Goal: Information Seeking & Learning: Learn about a topic

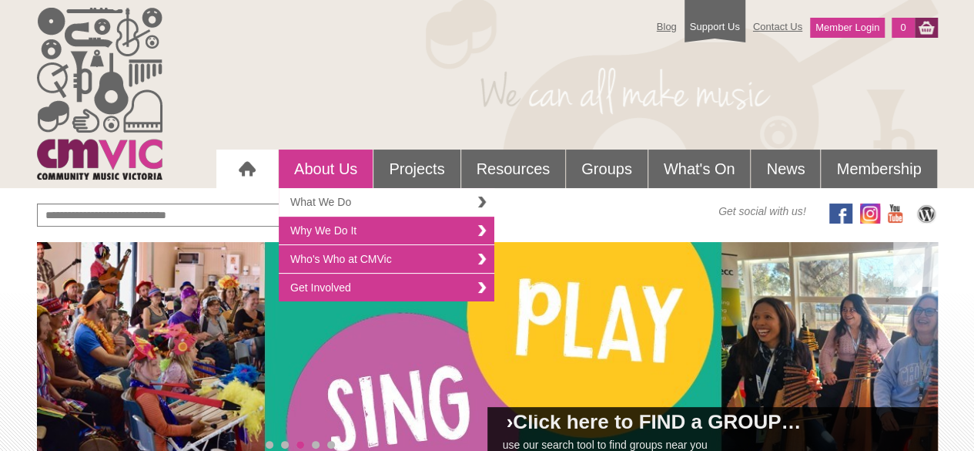
click at [345, 193] on link "What We Do" at bounding box center [387, 202] width 216 height 28
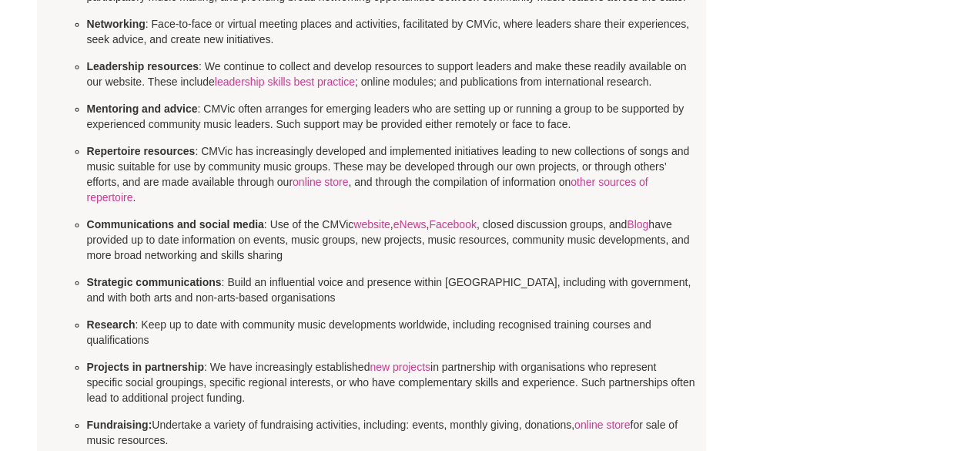
scroll to position [941, 0]
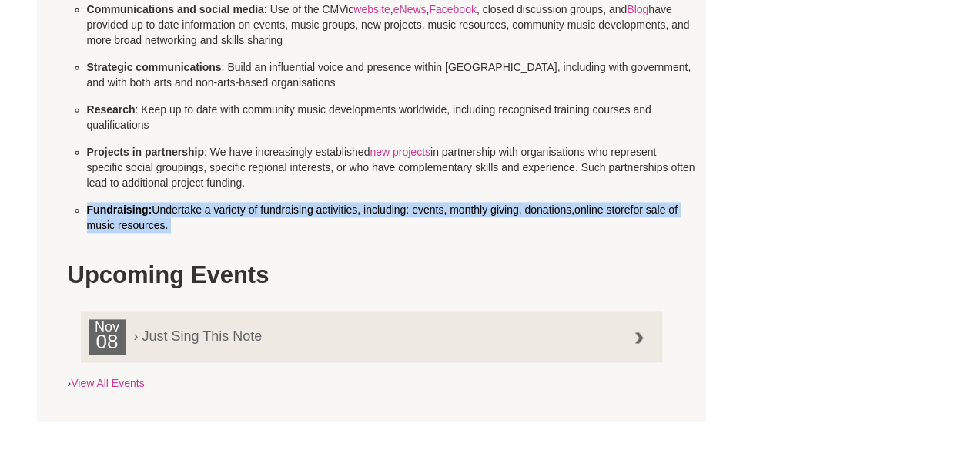
click at [331, 220] on p "Fundraising: Undertake a variety of fundraising activities, including: events, …" at bounding box center [391, 217] width 608 height 31
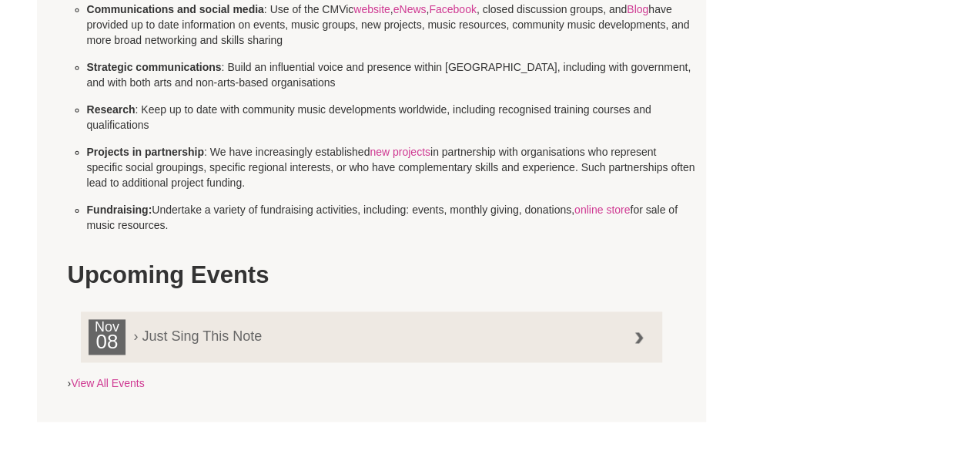
click at [331, 220] on p "Fundraising: Undertake a variety of fundraising activities, including: events, …" at bounding box center [391, 217] width 608 height 31
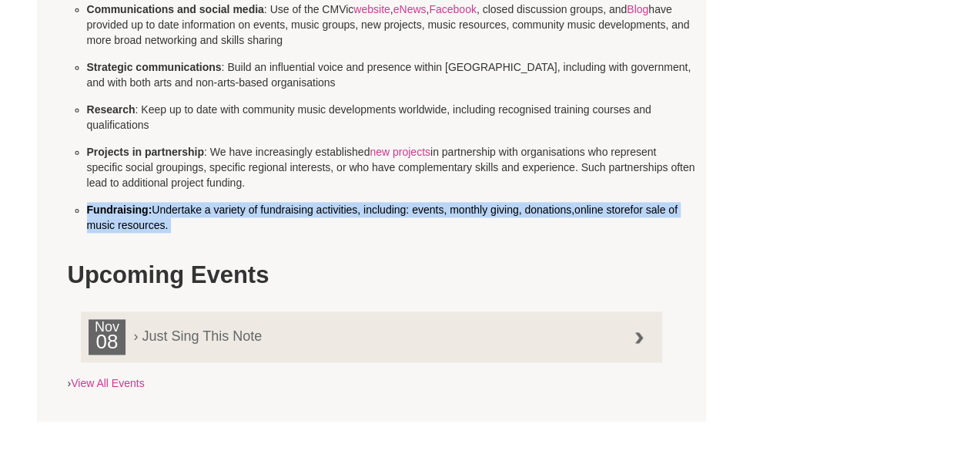
click at [331, 220] on p "Fundraising: Undertake a variety of fundraising activities, including: events, …" at bounding box center [391, 217] width 608 height 31
click at [509, 209] on p "Fundraising: Undertake a variety of fundraising activities, including: events, …" at bounding box center [391, 217] width 608 height 31
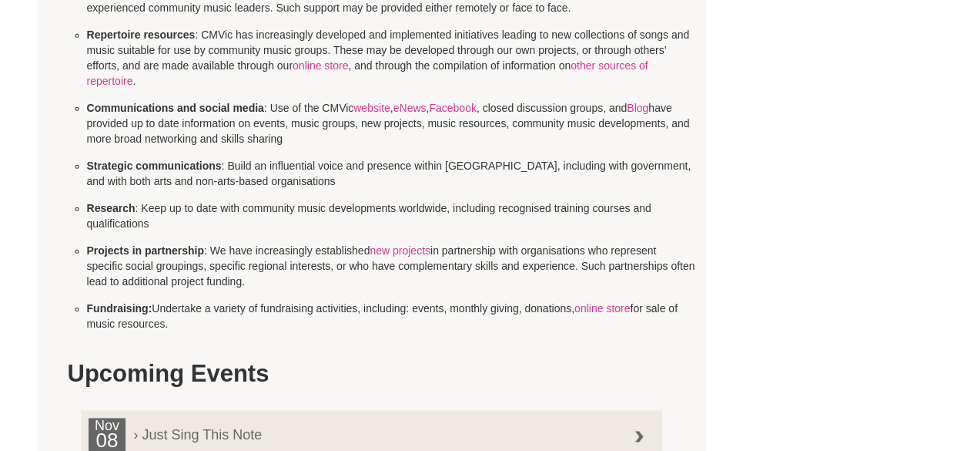
scroll to position [843, 0]
click at [420, 244] on link "new projects" at bounding box center [400, 249] width 61 height 12
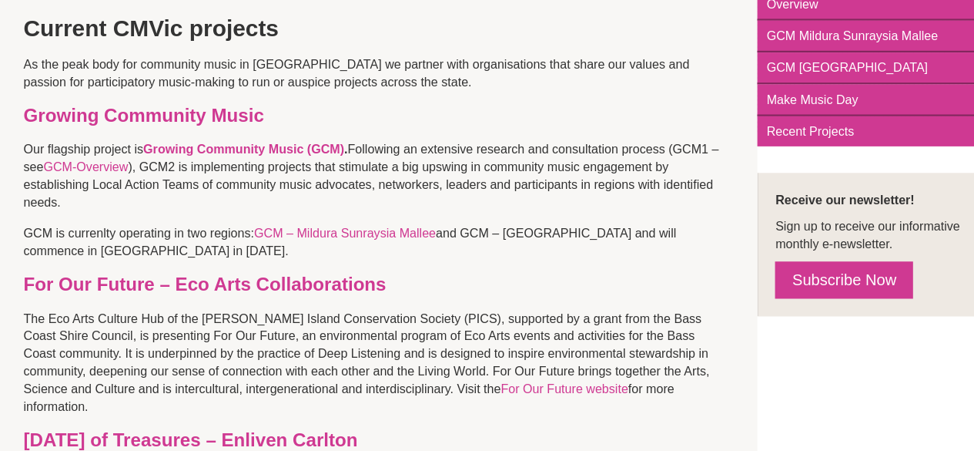
scroll to position [324, 0]
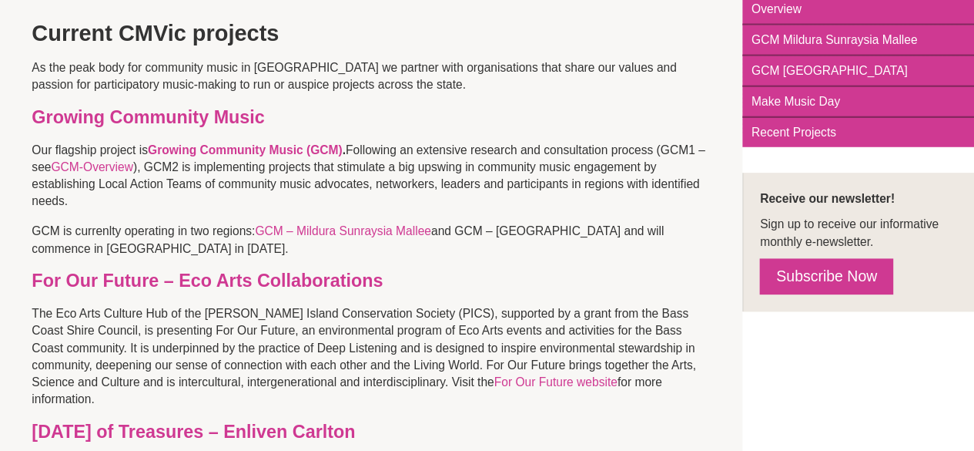
click at [261, 226] on p "GCM is currenlty operating in two regions: GCM – Mildura Sunraysia Mallee and G…" at bounding box center [372, 228] width 608 height 31
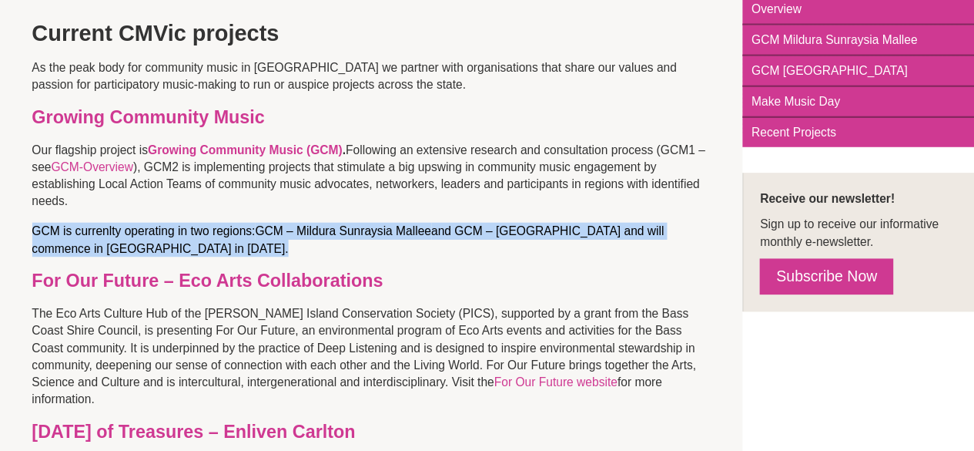
click at [261, 226] on p "GCM is currenlty operating in two regions: GCM – Mildura Sunraysia Mallee and G…" at bounding box center [372, 228] width 608 height 31
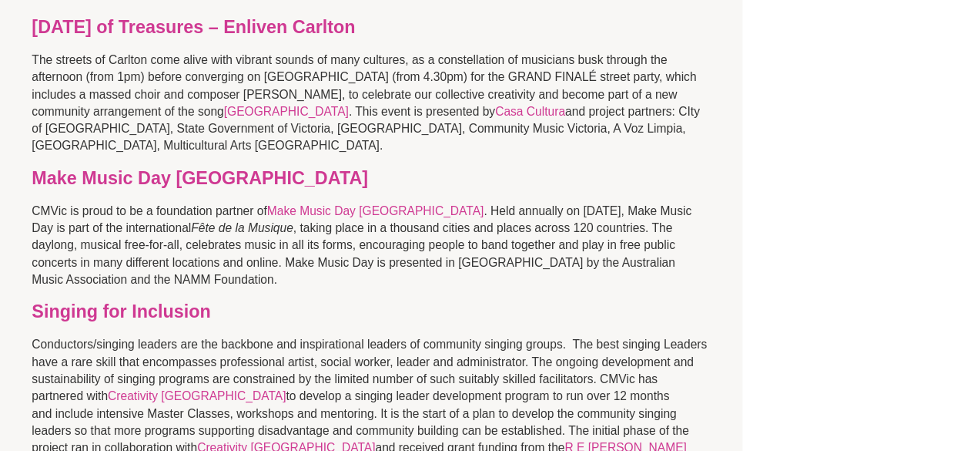
scroll to position [376, 0]
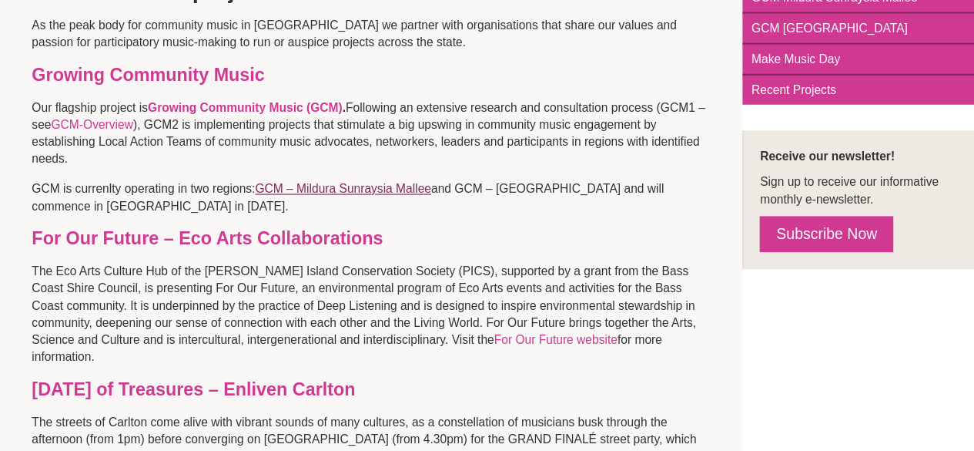
click at [378, 169] on link "GCM – Mildura Sunraysia Mallee" at bounding box center [347, 169] width 158 height 12
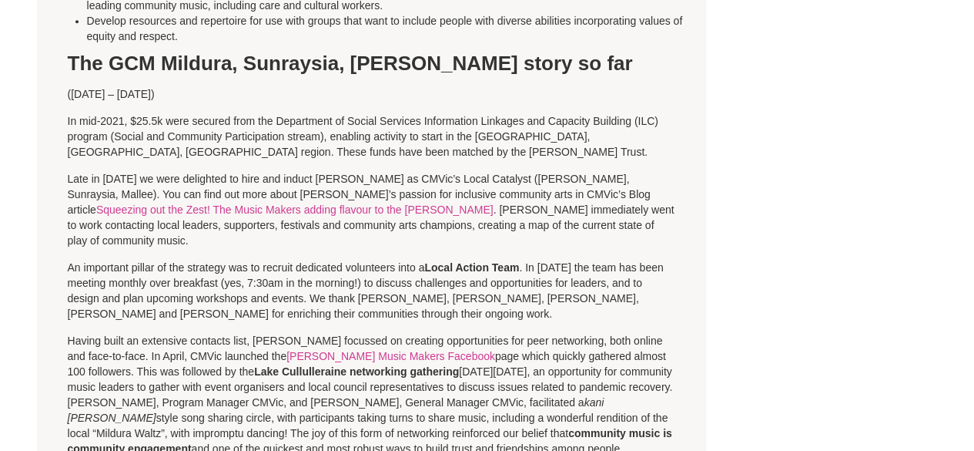
scroll to position [672, 0]
click at [354, 280] on p "An important pillar of the strategy was to recruit dedicated volunteers into a …" at bounding box center [372, 290] width 608 height 62
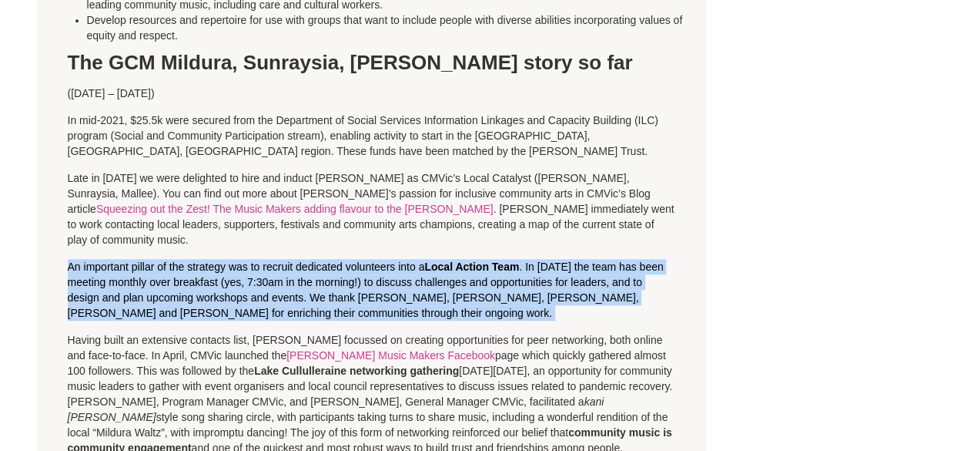
click at [354, 280] on p "An important pillar of the strategy was to recruit dedicated volunteers into a …" at bounding box center [372, 290] width 608 height 62
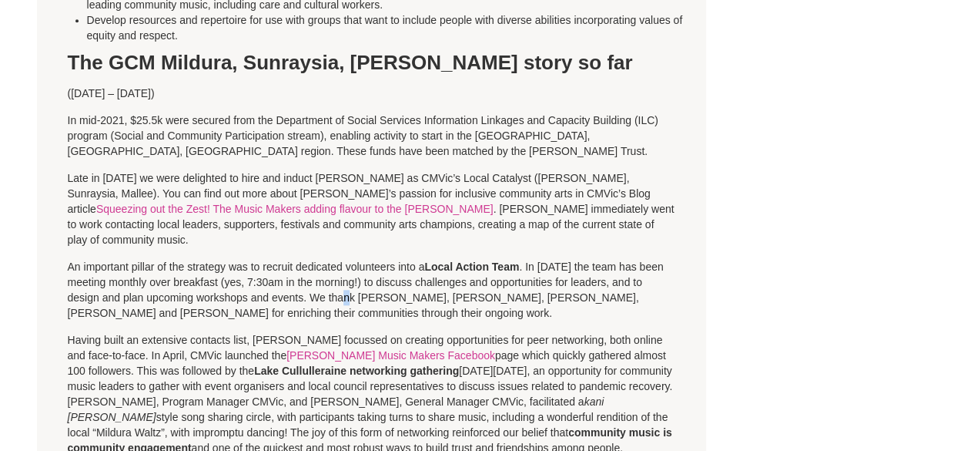
click at [354, 280] on p "An important pillar of the strategy was to recruit dedicated volunteers into a …" at bounding box center [372, 290] width 608 height 62
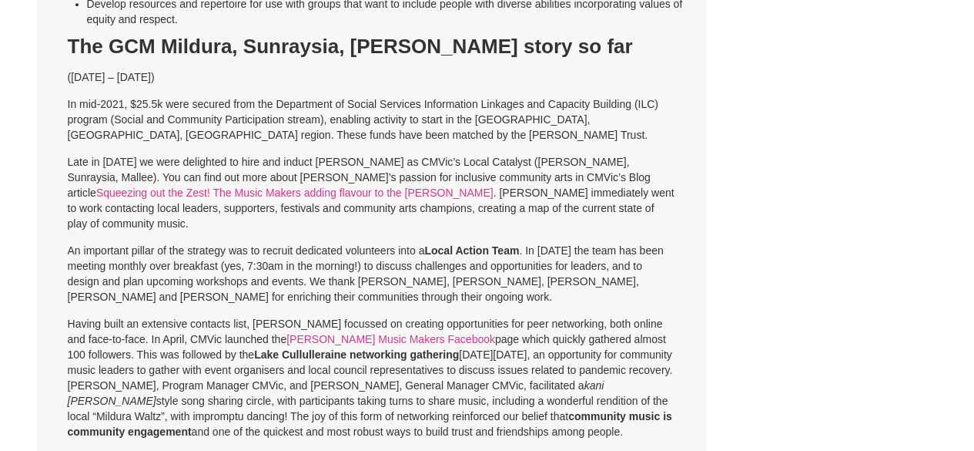
scroll to position [689, 0]
click at [391, 242] on p "An important pillar of the strategy was to recruit dedicated volunteers into a …" at bounding box center [372, 273] width 608 height 62
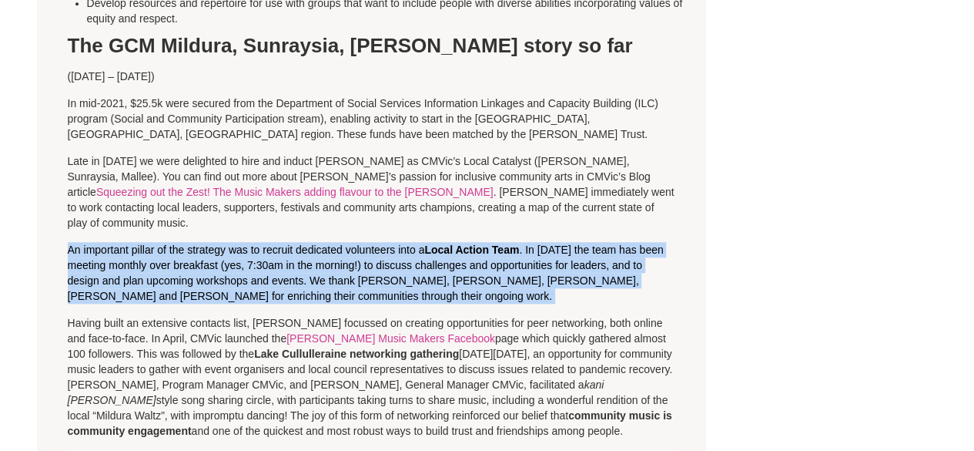
click at [391, 242] on p "An important pillar of the strategy was to recruit dedicated volunteers into a …" at bounding box center [372, 273] width 608 height 62
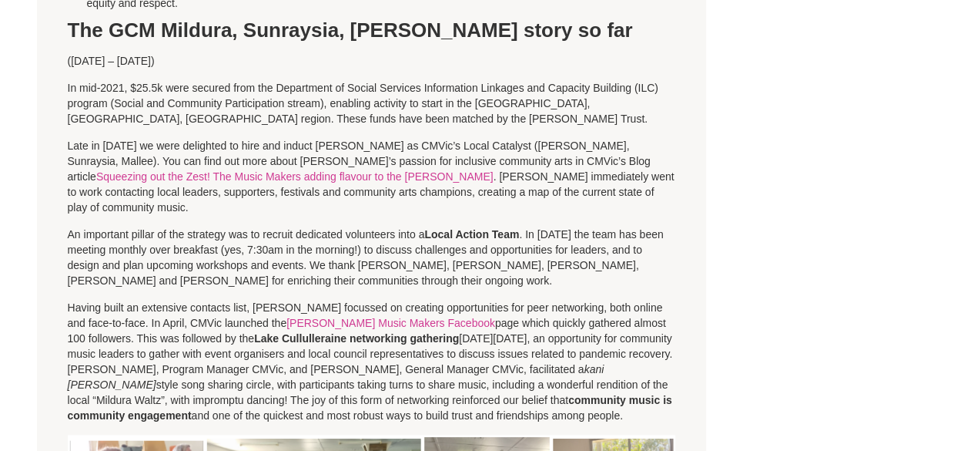
scroll to position [705, 0]
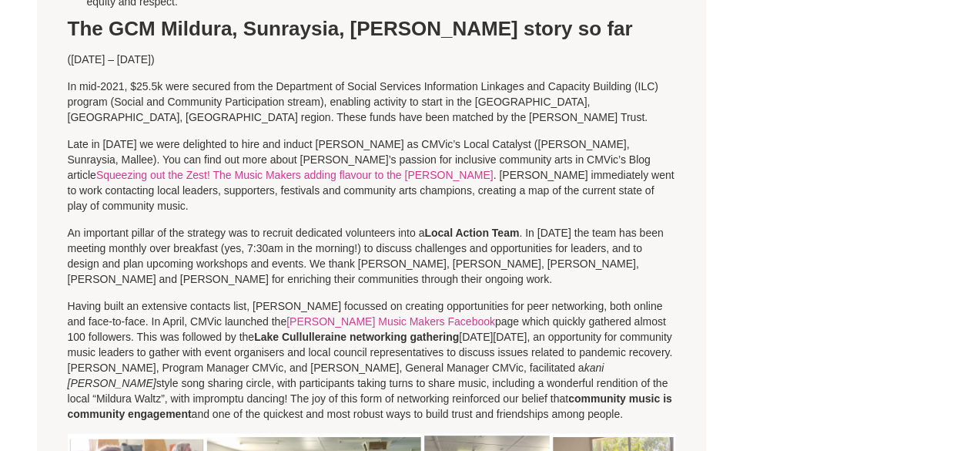
click at [441, 251] on p "An important pillar of the strategy was to recruit dedicated volunteers into a …" at bounding box center [372, 256] width 608 height 62
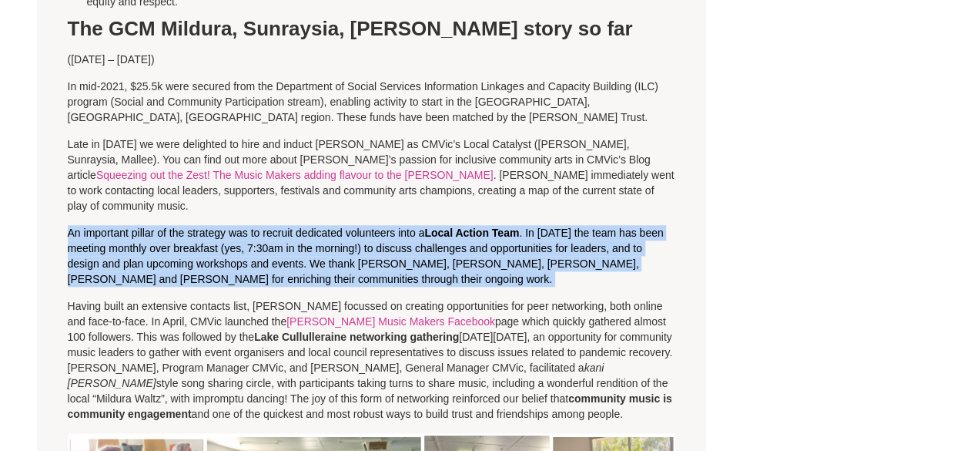
click at [441, 251] on p "An important pillar of the strategy was to recruit dedicated volunteers into a …" at bounding box center [372, 256] width 608 height 62
click at [448, 256] on p "An important pillar of the strategy was to recruit dedicated volunteers into a …" at bounding box center [372, 256] width 608 height 62
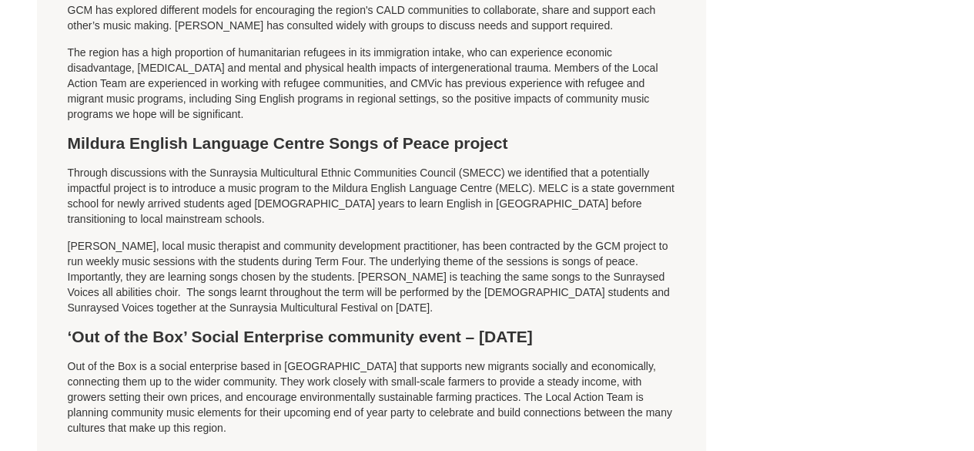
scroll to position [2959, 0]
